Goal: Task Accomplishment & Management: Use online tool/utility

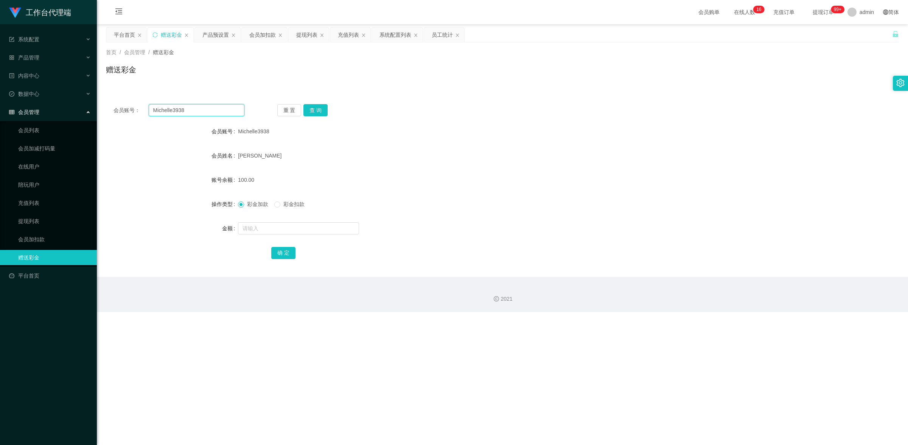
drag, startPoint x: 200, startPoint y: 110, endPoint x: 117, endPoint y: 94, distance: 84.9
click at [122, 95] on div "会员账号： Michelle3938 重 置 查 询 会员账号 Michelle3938 会员姓名 [PERSON_NAME] 账号余额 100.00 操作类…" at bounding box center [502, 181] width 793 height 189
drag, startPoint x: 40, startPoint y: 217, endPoint x: 69, endPoint y: 195, distance: 35.9
click at [40, 217] on link "提现列表" at bounding box center [54, 220] width 73 height 15
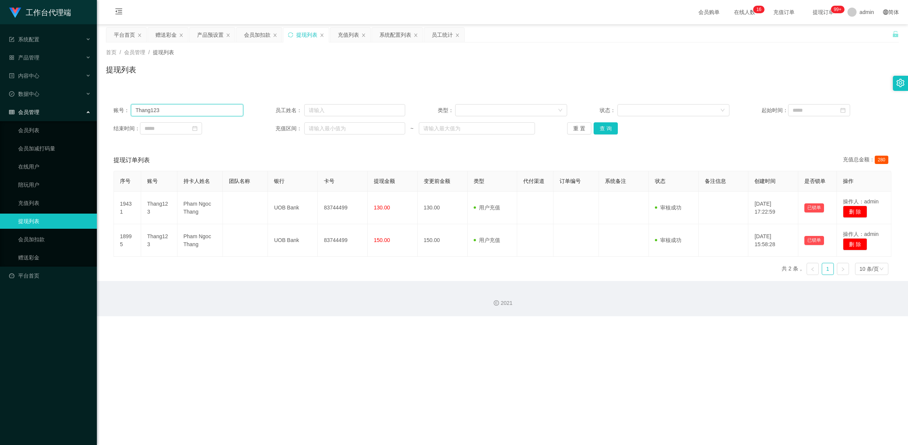
drag, startPoint x: 176, startPoint y: 108, endPoint x: 131, endPoint y: 107, distance: 45.4
click at [117, 103] on div "账号： Thang123 员工姓名： 类型： 状态： 起始时间： 结束时间： 充值区间： ~ 重 置 查 询" at bounding box center [502, 118] width 793 height 45
paste input "Michelle3938"
type input "Michelle3938"
click at [604, 126] on button "查 询" at bounding box center [606, 128] width 24 height 12
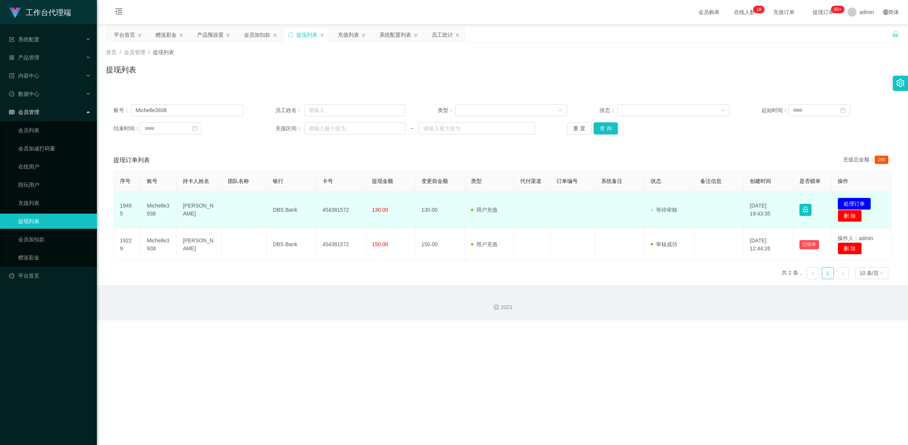
click at [854, 201] on button "处理订单" at bounding box center [854, 203] width 33 height 12
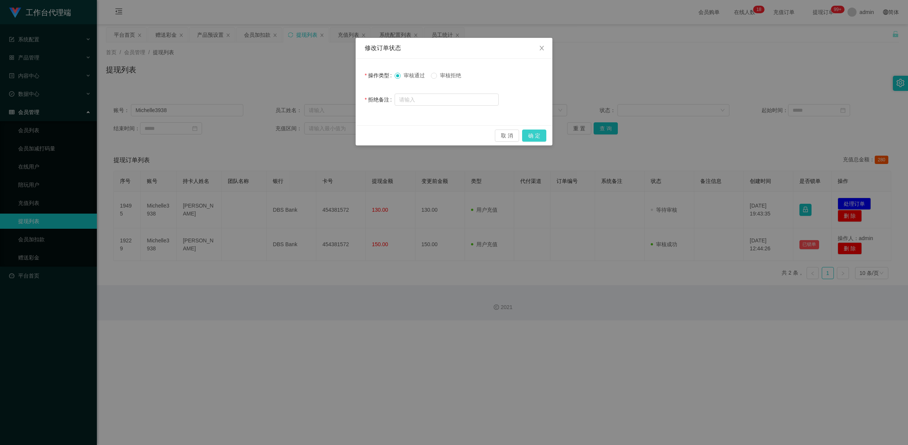
click at [539, 138] on button "确 定" at bounding box center [534, 135] width 24 height 12
